Goal: Transaction & Acquisition: Purchase product/service

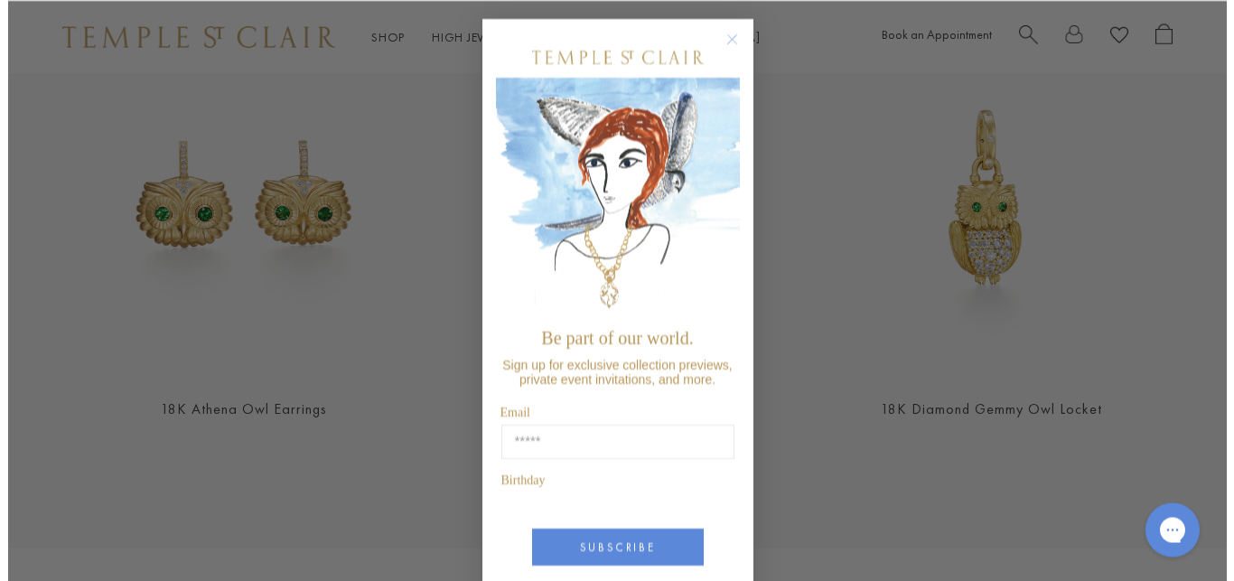
scroll to position [2061, 0]
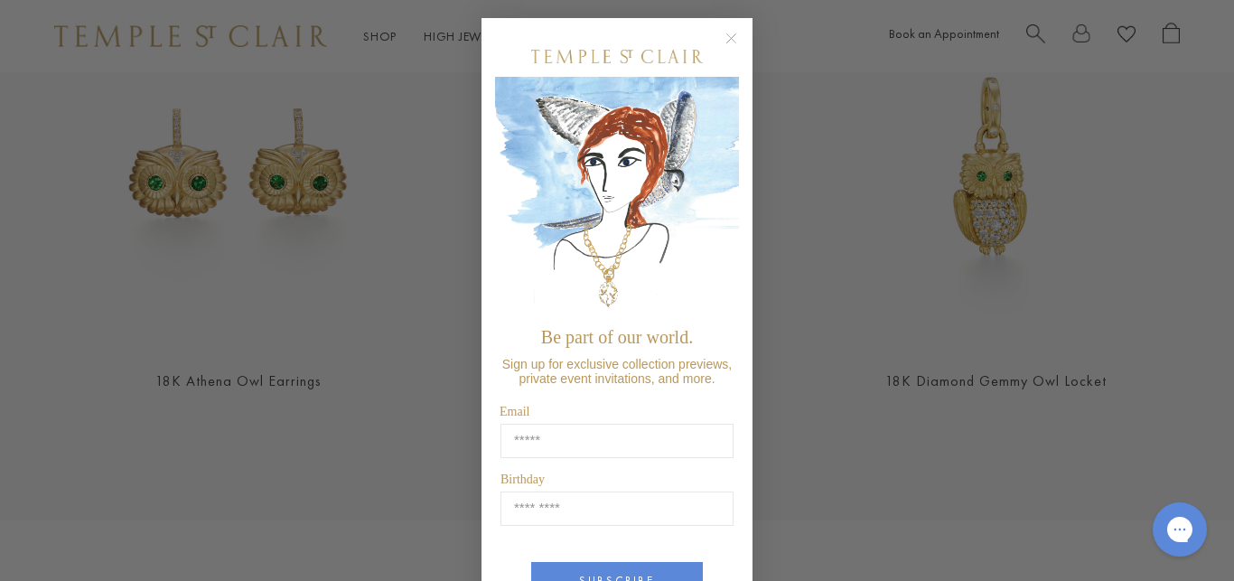
click at [721, 38] on circle "Close dialog" at bounding box center [732, 39] width 22 height 22
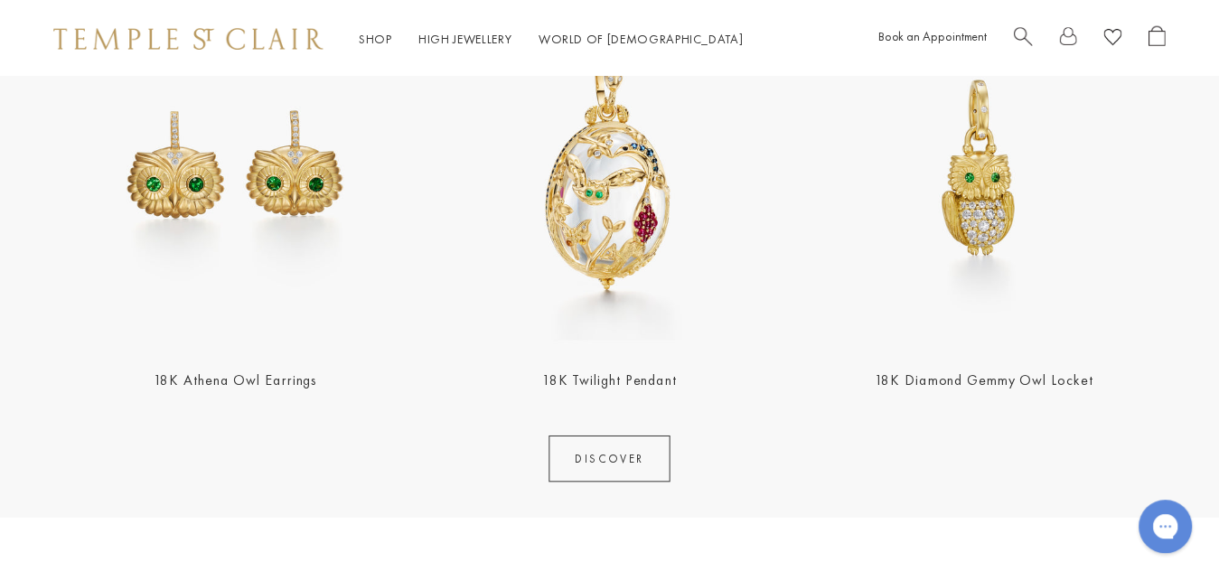
scroll to position [2056, 0]
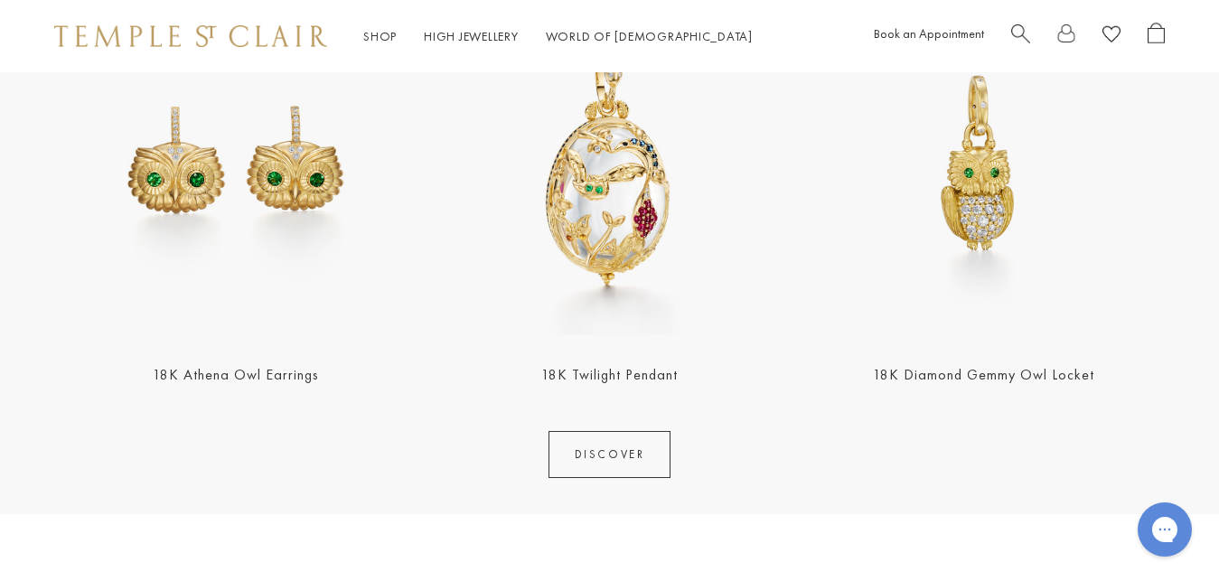
click at [582, 184] on img at bounding box center [609, 162] width 363 height 363
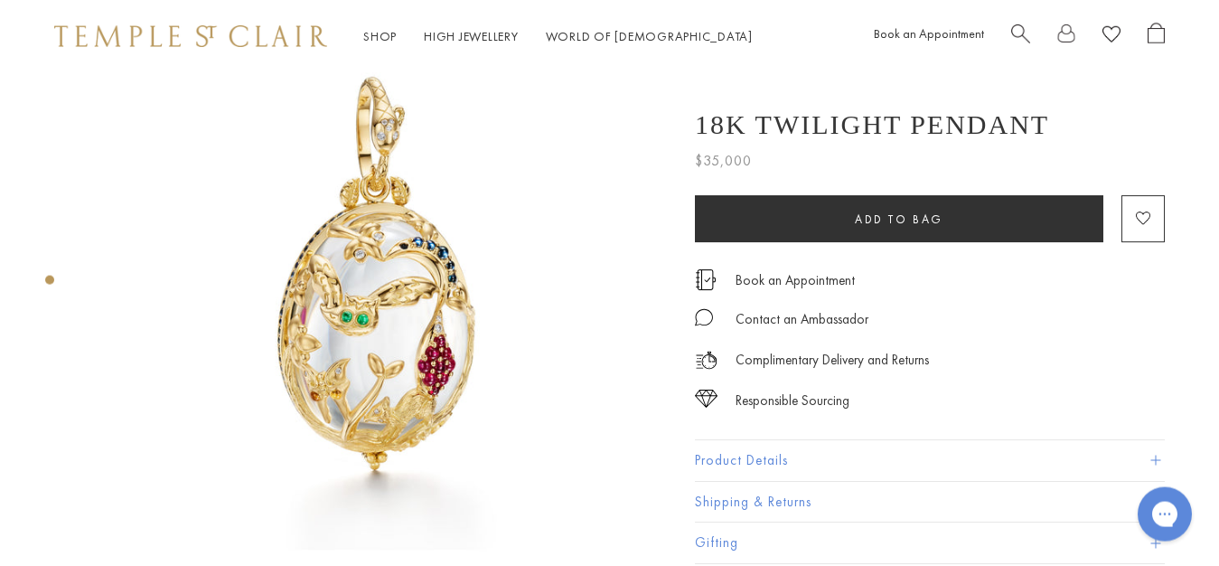
scroll to position [78, 0]
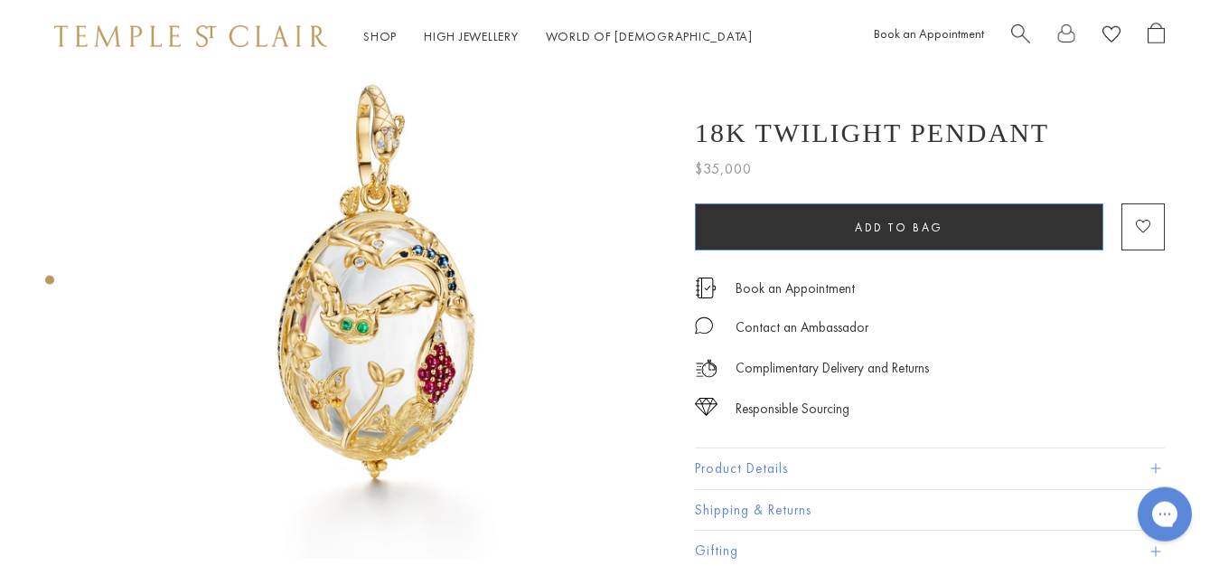
click at [913, 229] on span "Add to bag" at bounding box center [899, 227] width 89 height 15
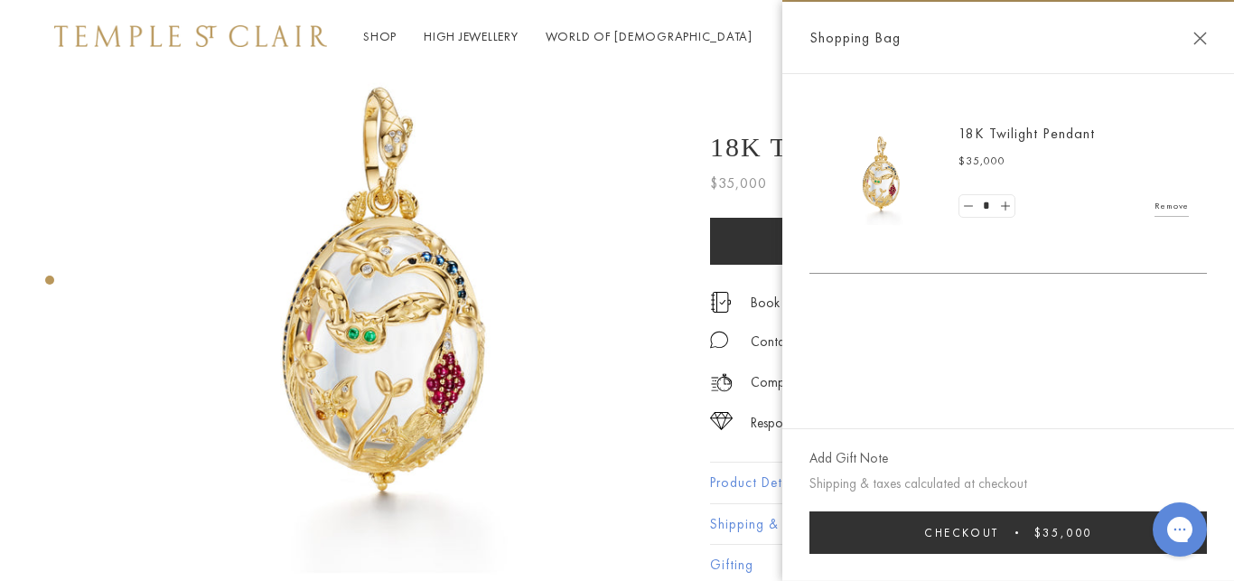
click at [959, 538] on span "Checkout" at bounding box center [961, 532] width 75 height 15
